Goal: Task Accomplishment & Management: Manage account settings

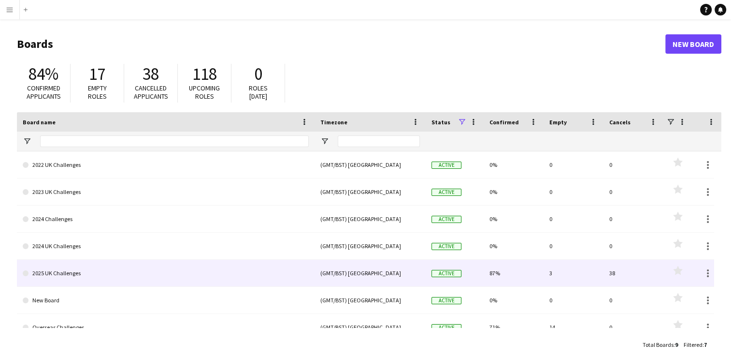
click at [138, 274] on link "2025 UK Challenges" at bounding box center [166, 273] width 286 height 27
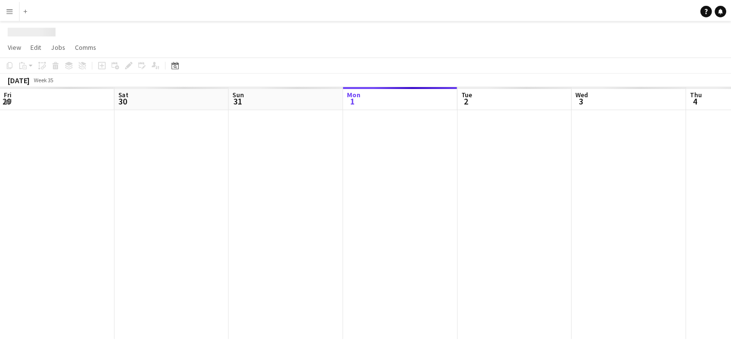
scroll to position [0, 231]
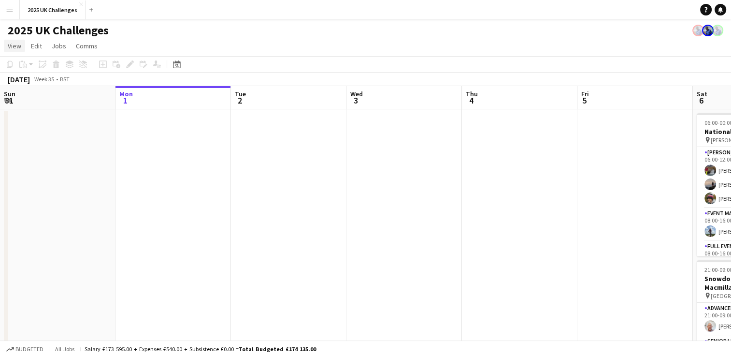
click at [16, 45] on span "View" at bounding box center [15, 46] width 14 height 9
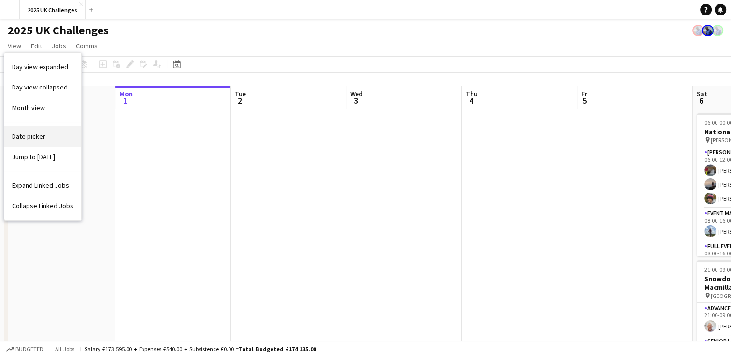
click at [34, 138] on span "Date picker" at bounding box center [28, 136] width 33 height 9
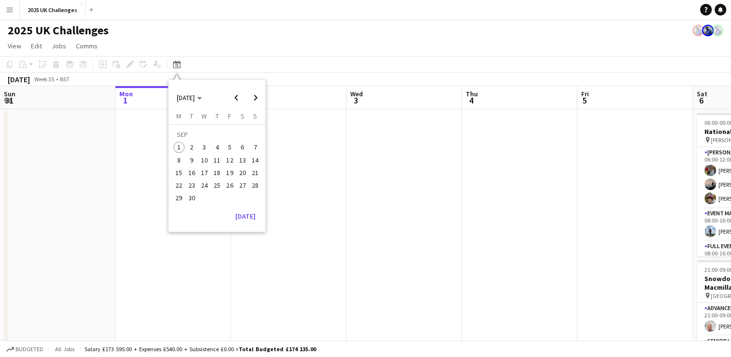
click at [230, 156] on span "12" at bounding box center [230, 160] width 12 height 12
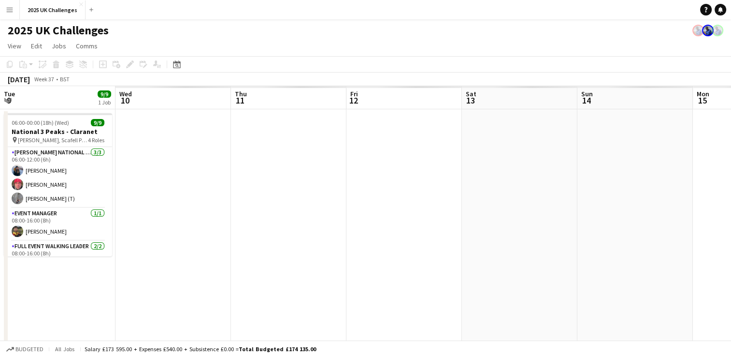
scroll to position [0, 333]
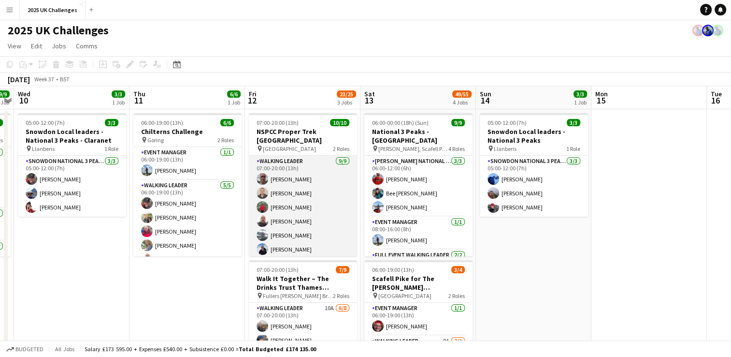
click at [288, 229] on app-card-role "Walking Leader [DATE] 07:00-20:00 (13h) [PERSON_NAME] [PERSON_NAME] [PERSON_NAM…" at bounding box center [303, 228] width 108 height 145
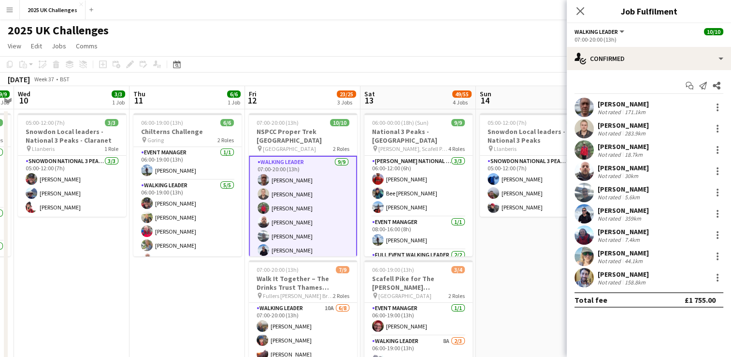
click at [631, 188] on div "[PERSON_NAME]" at bounding box center [623, 189] width 51 height 9
